Goal: Task Accomplishment & Management: Manage account settings

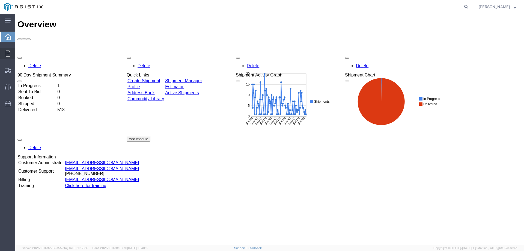
click at [7, 53] on icon at bounding box center [8, 54] width 5 height 6
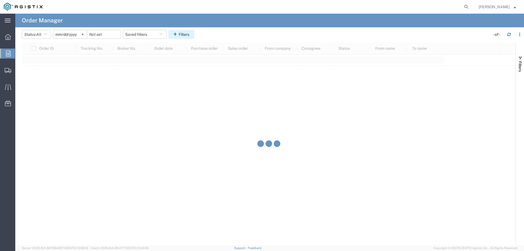
click at [182, 36] on button "Filters" at bounding box center [181, 34] width 26 height 9
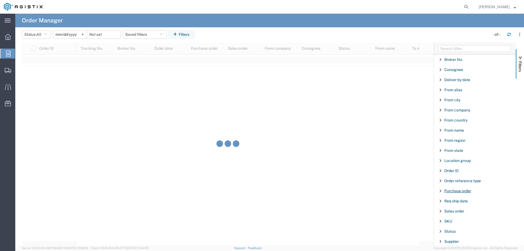
click at [455, 189] on span "Purchase order" at bounding box center [457, 191] width 27 height 4
click at [452, 214] on input "Filter Value" at bounding box center [477, 213] width 72 height 7
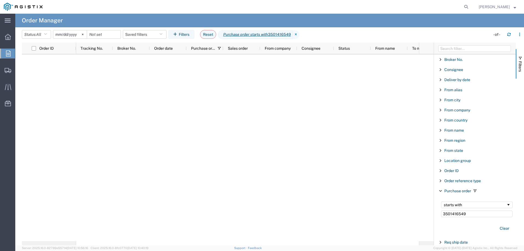
click at [472, 214] on input "3501416549" at bounding box center [477, 213] width 72 height 7
type input "35014165"
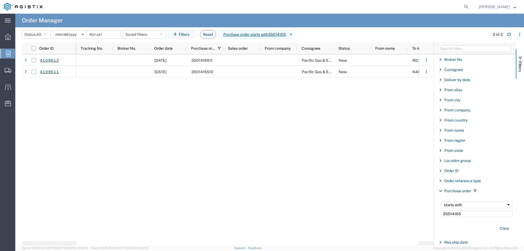
click at [68, 35] on input "[DATE]" at bounding box center [70, 34] width 34 height 8
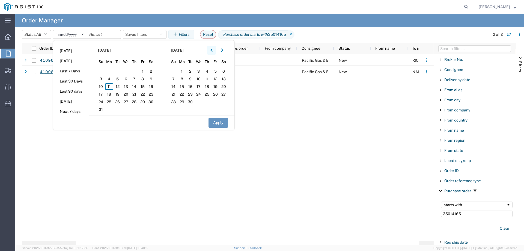
click at [215, 50] on button "button" at bounding box center [211, 50] width 9 height 9
click at [120, 70] on span "1" at bounding box center [117, 71] width 8 height 7
click at [213, 124] on button "Apply" at bounding box center [218, 123] width 19 height 10
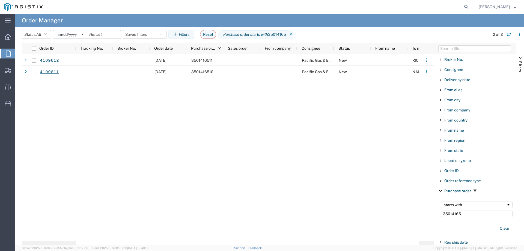
click at [75, 34] on input "[DATE]" at bounding box center [70, 34] width 34 height 8
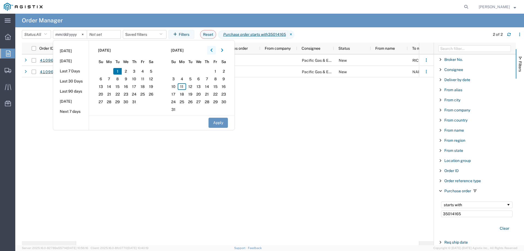
click at [213, 50] on icon "button" at bounding box center [211, 50] width 2 height 4
click at [213, 51] on icon "button" at bounding box center [211, 50] width 2 height 4
click at [135, 71] on span "1" at bounding box center [134, 71] width 8 height 7
click at [218, 121] on button "Apply" at bounding box center [218, 123] width 19 height 10
type input "[DATE]"
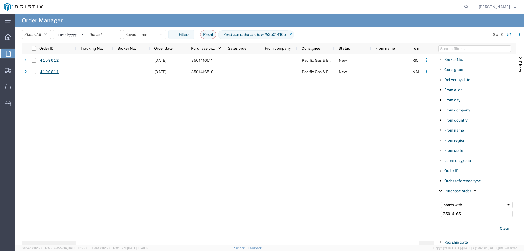
click at [121, 140] on div "[DATE] 3501416511 Pacific Gas & Electric Company New RICHMOND SERVICE CENTER [D…" at bounding box center [247, 147] width 343 height 187
click at [484, 214] on input "35014165" at bounding box center [477, 213] width 72 height 7
type input "3501416"
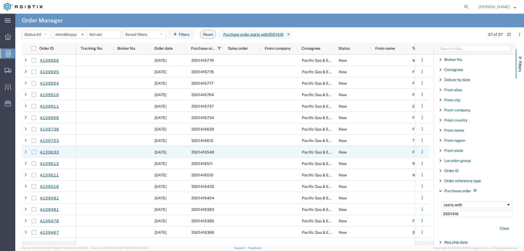
click at [34, 152] on input "Press Space to toggle row selection (unchecked)" at bounding box center [34, 152] width 4 height 4
checkbox input "true"
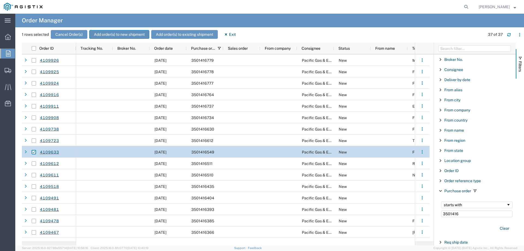
click at [125, 36] on button "Add order(s) to new shipment" at bounding box center [119, 34] width 60 height 9
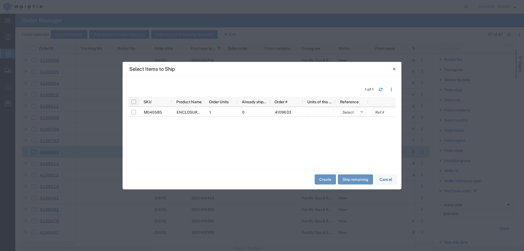
click at [133, 101] on input "checkbox" at bounding box center [134, 101] width 4 height 4
checkbox input "true"
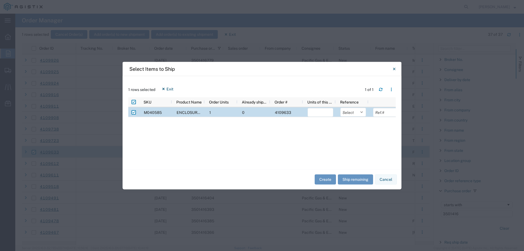
click at [352, 178] on button "Ship remaining" at bounding box center [355, 179] width 35 height 10
type input "1"
click at [349, 112] on select "Select Purchase Order Delivery Number" at bounding box center [353, 112] width 26 height 9
select select "PURCHORD"
click at [340, 108] on select "Select Purchase Order Delivery Number" at bounding box center [353, 112] width 26 height 9
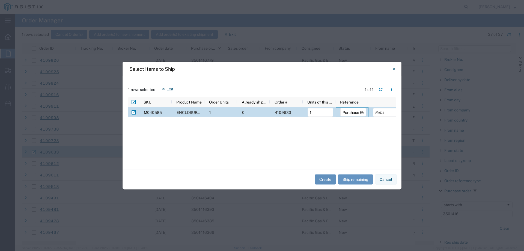
click at [324, 177] on button "Create" at bounding box center [325, 179] width 21 height 10
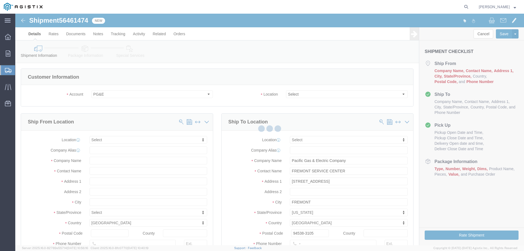
select select
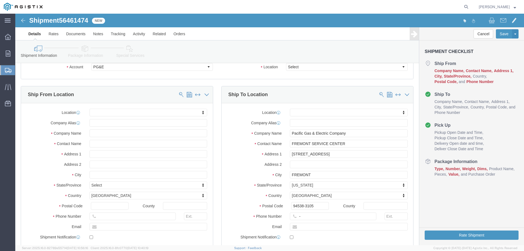
scroll to position [55, 0]
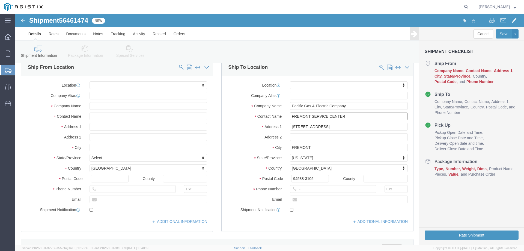
click input "FREMONT SERVICE CENTER"
drag, startPoint x: 337, startPoint y: 103, endPoint x: 193, endPoint y: 94, distance: 143.9
click div "Ship From Location Location My Profile Location (OBSOLETE) [GEOGRAPHIC_DATA] SC…"
type input "Pleasanton UG Yard"
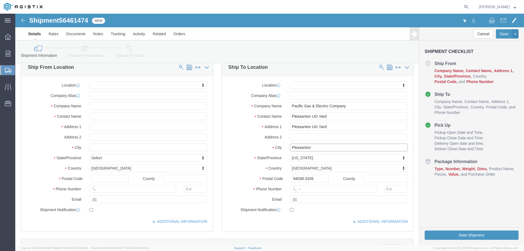
type input "Pleasanton"
type input "9"
type input "94588"
click button "Rate Shipment"
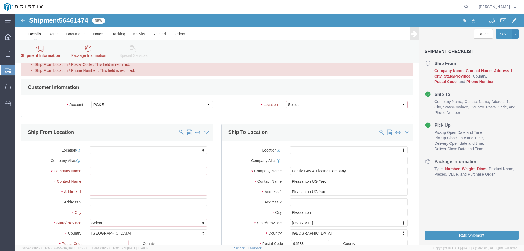
click select "Select All Others [GEOGRAPHIC_DATA] [GEOGRAPHIC_DATA] [GEOGRAPHIC_DATA] [GEOGRA…"
select select "23082"
click select "Select All Others [GEOGRAPHIC_DATA] [GEOGRAPHIC_DATA] [GEOGRAPHIC_DATA] [GEOGRA…"
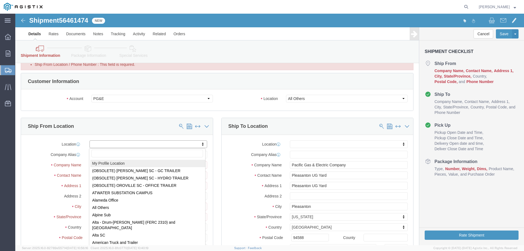
select select "MYPROFILE"
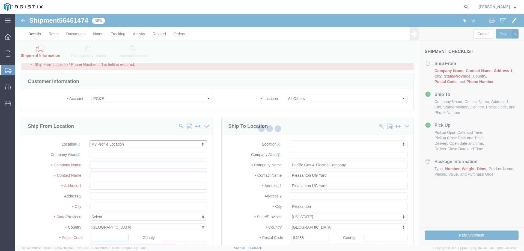
select select "CA"
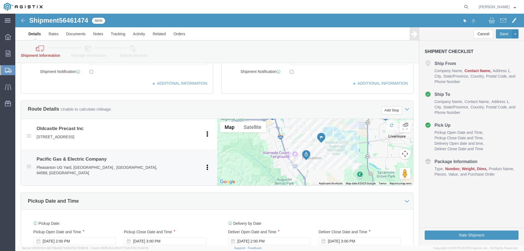
scroll to position [300, 0]
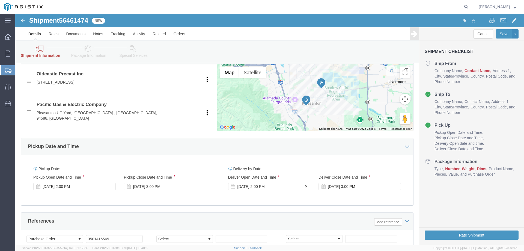
click div "[DATE] 2:00 PM"
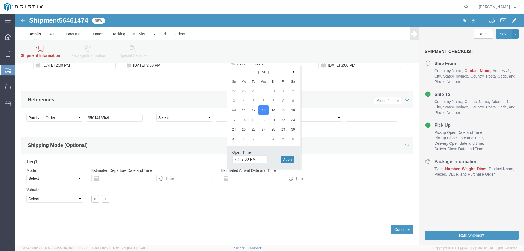
click button "Apply"
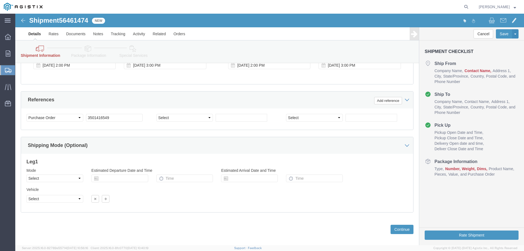
scroll to position [340, 0]
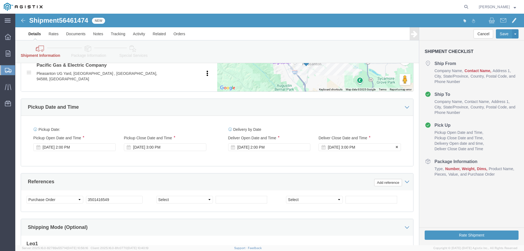
click div "[DATE] 3:00 PM"
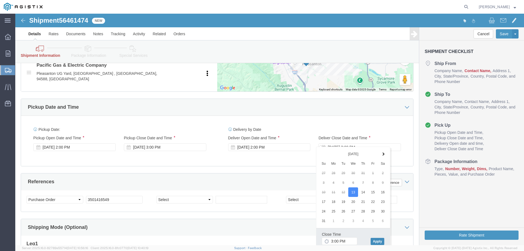
click button "Apply"
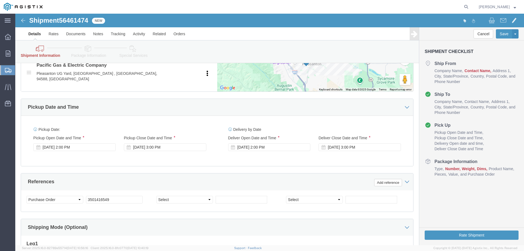
scroll to position [422, 0]
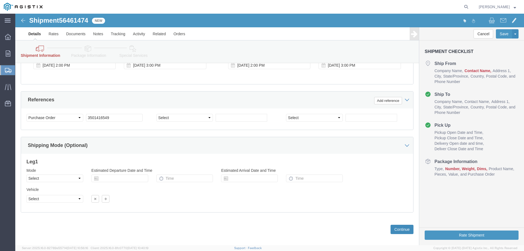
click button "Continue"
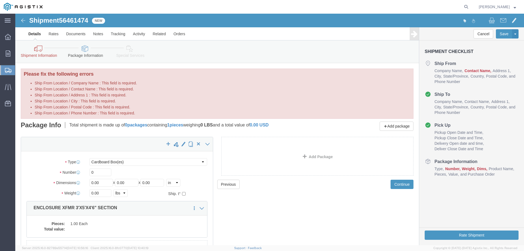
click icon
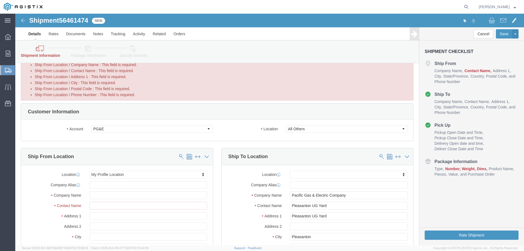
scroll to position [27, 0]
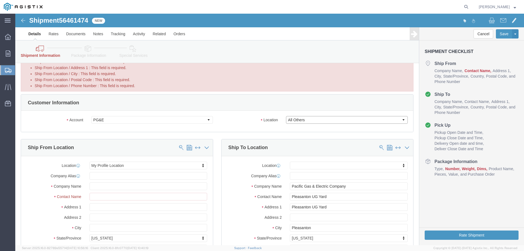
click select "Select All Others [GEOGRAPHIC_DATA] [GEOGRAPHIC_DATA] [GEOGRAPHIC_DATA] [GEOGRA…"
click label "Company Alias"
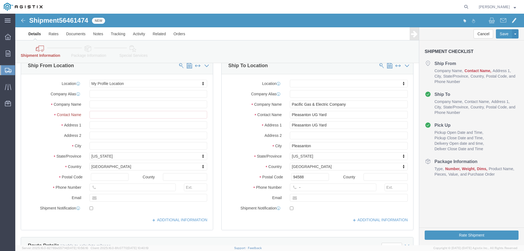
scroll to position [137, 0]
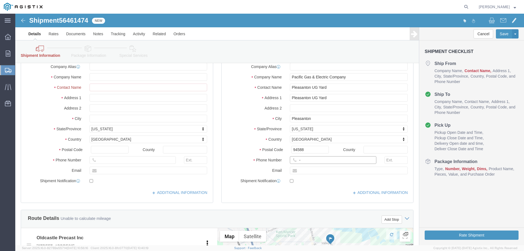
click input "-"
type input "123-456-7891"
click div "City [GEOGRAPHIC_DATA]"
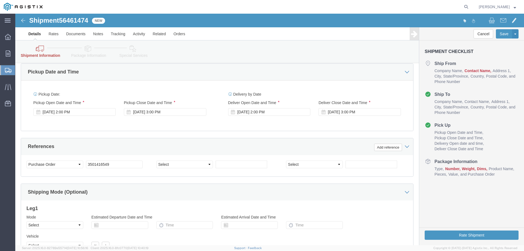
scroll to position [410, 0]
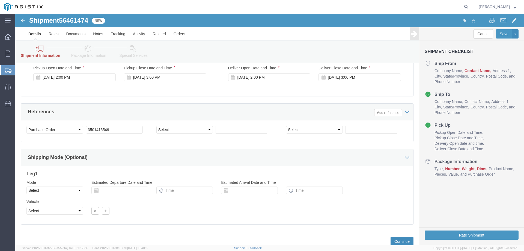
click button "Continue"
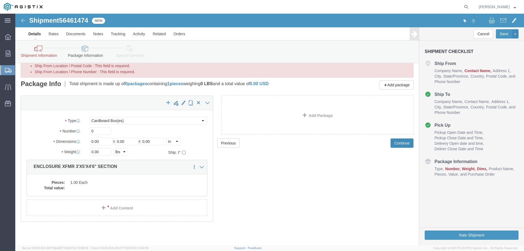
scroll to position [0, 0]
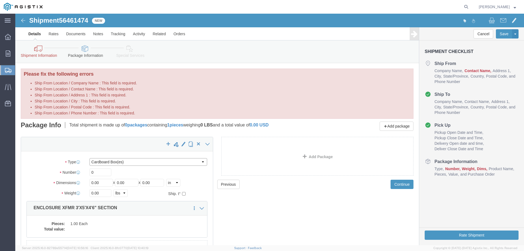
click select "Select Bulk Bundle(s) Cardboard Box(es) Carton(s) Crate(s) Drum(s) (Fiberboard)…"
select select "YRPK"
click select "Select Bulk Bundle(s) Cardboard Box(es) Carton(s) Crate(s) Drum(s) (Fiberboard)…"
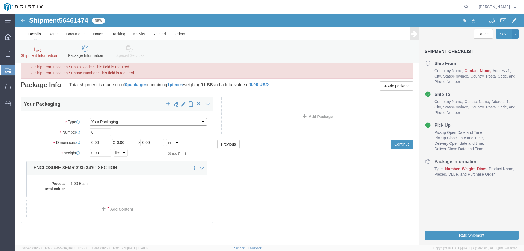
scroll to position [41, 0]
click input "0"
type input "1"
type input "36"
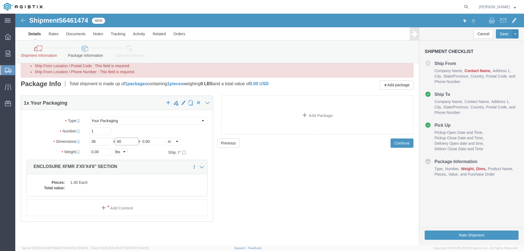
type input "60"
type input "54"
type input "6840"
click dd "1.00 Each"
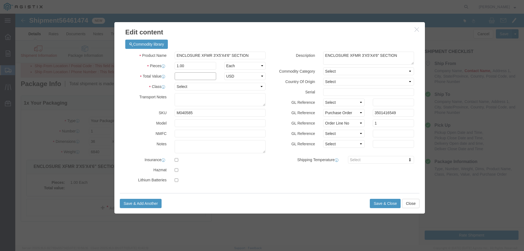
click input "text"
type input "1"
click select "Select 50 55 60 65 70 85 92.5 100 125 175 250 300 400"
select select "55"
click select "Select 50 55 60 65 70 85 92.5 100 125 175 250 300 400"
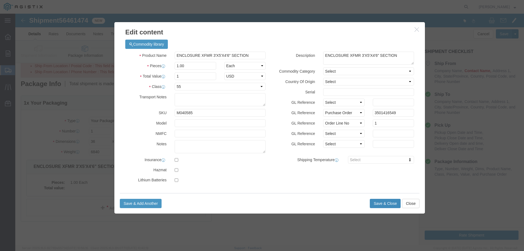
click button "Save & Close"
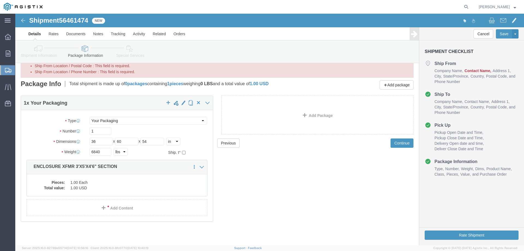
click link "Details"
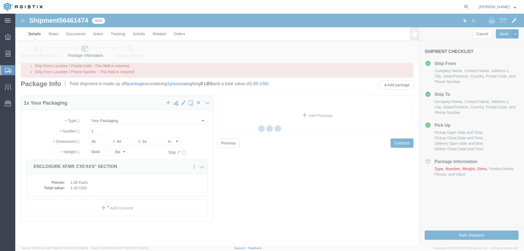
select select "22122"
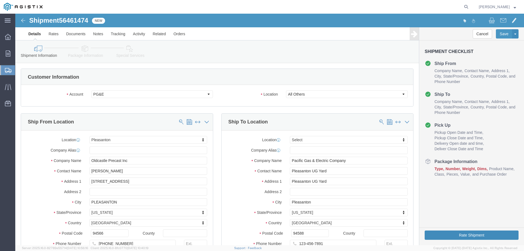
click button "Rate Shipment"
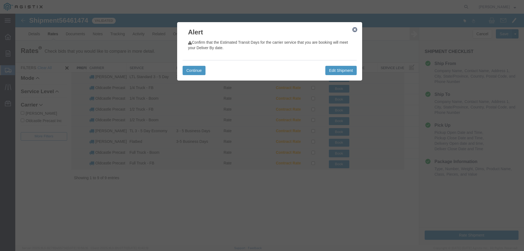
click at [353, 31] on icon "button" at bounding box center [354, 30] width 5 height 4
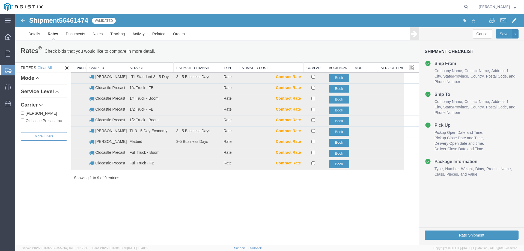
click at [40, 120] on label "Oldcastle Precast Inc" at bounding box center [44, 120] width 46 height 6
click at [24, 120] on input "Oldcastle Precast Inc" at bounding box center [23, 120] width 4 height 4
checkbox input "true"
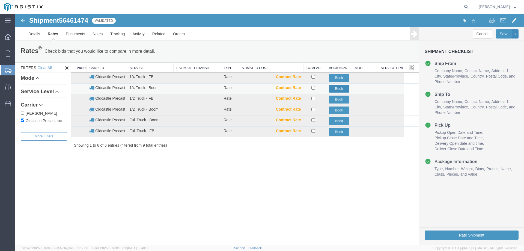
click at [340, 88] on button "Book" at bounding box center [339, 89] width 20 height 8
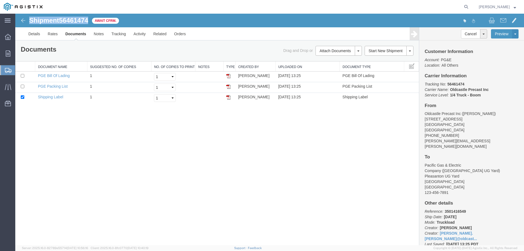
drag, startPoint x: 29, startPoint y: 19, endPoint x: 89, endPoint y: 19, distance: 60.6
click at [89, 19] on div "Shipment 56461474 3 of 3 Await Cfrm." at bounding box center [143, 22] width 254 height 10
copy h1 "Shipment 56461474"
click at [123, 33] on link "Tracking" at bounding box center [119, 33] width 22 height 13
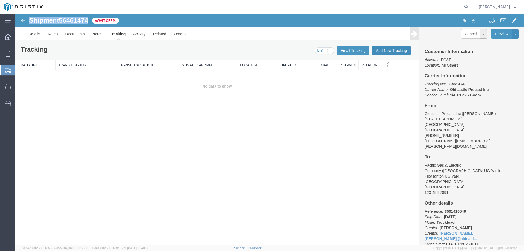
click at [387, 49] on button "Add New Tracking" at bounding box center [391, 50] width 39 height 9
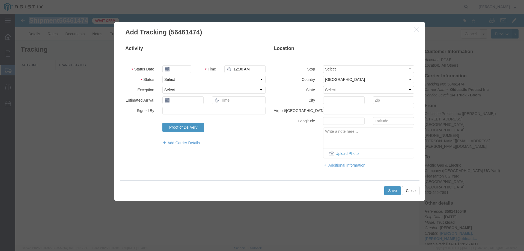
type input "[DATE]"
type input "2:00 PM"
click at [189, 79] on select "Select Arrival Notice Available Arrival Notice Imported Arrive at Delivery Loca…" at bounding box center [213, 80] width 103 height 8
select select "DELIVRED"
click at [162, 76] on select "Select Arrival Notice Available Arrival Notice Imported Arrive at Delivery Loca…" at bounding box center [213, 80] width 103 height 8
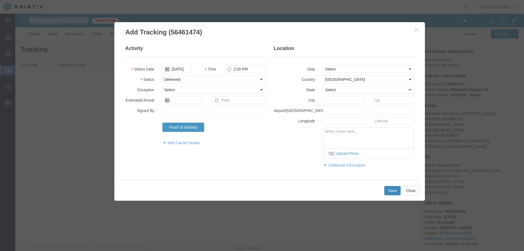
click at [389, 190] on button "Save" at bounding box center [392, 190] width 16 height 9
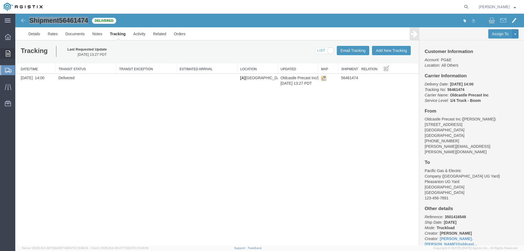
click at [11, 55] on div at bounding box center [7, 53] width 15 height 11
